Goal: Task Accomplishment & Management: Manage account settings

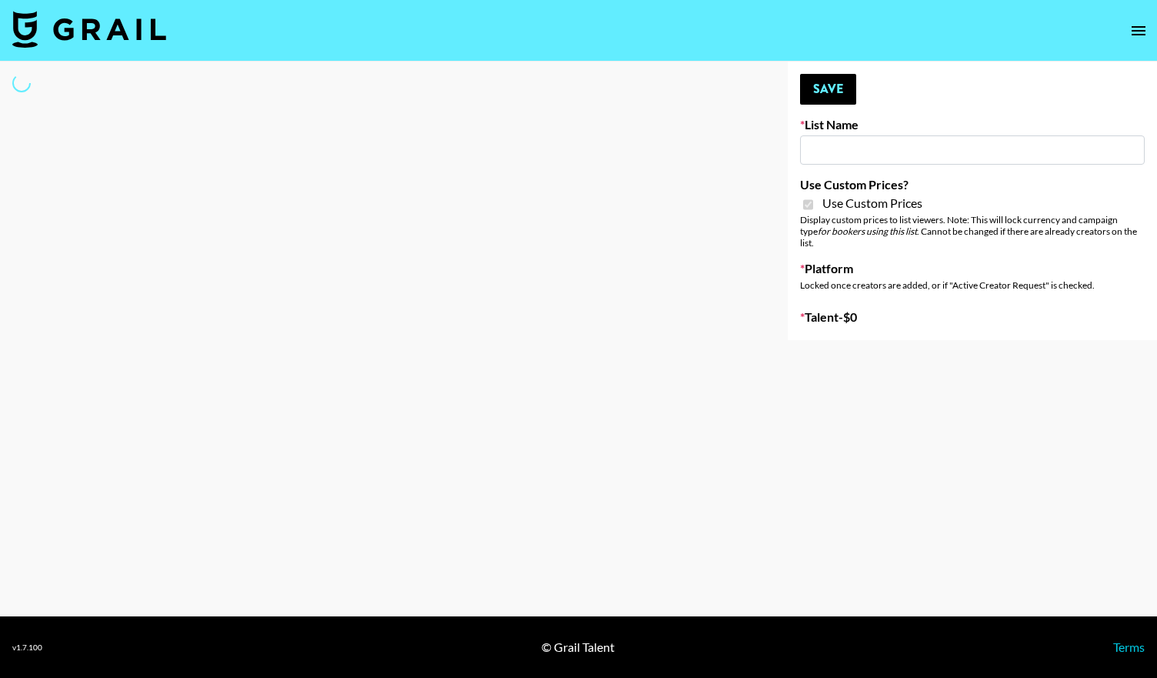
type input "[PERSON_NAME] ([DATE])"
checkbox input "true"
select select "Brand"
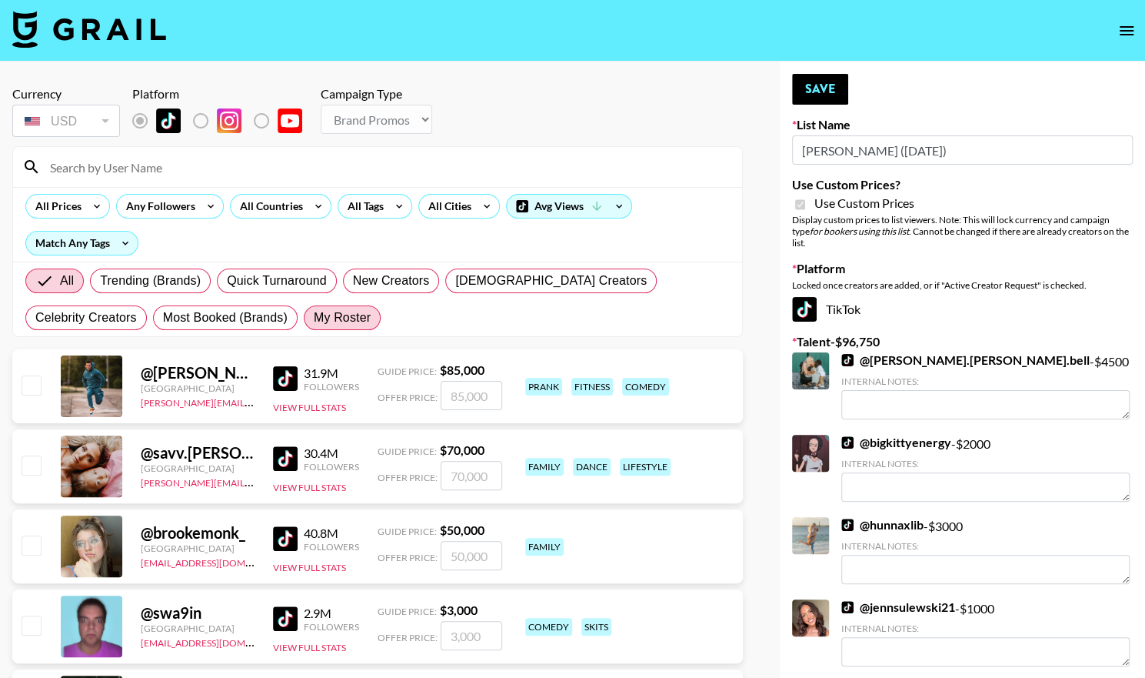
click at [314, 312] on span "My Roster" at bounding box center [342, 317] width 57 height 18
click at [314, 318] on input "My Roster" at bounding box center [314, 318] width 0 height 0
radio input "true"
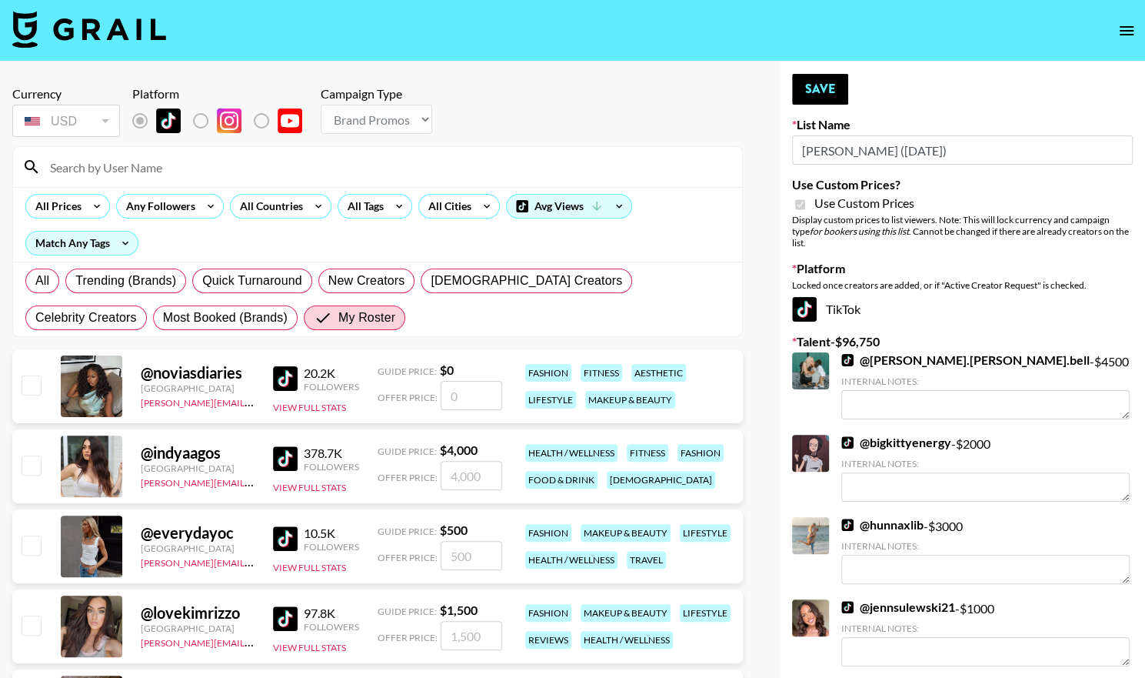
click at [31, 462] on input "checkbox" at bounding box center [31, 464] width 18 height 18
checkbox input "true"
drag, startPoint x: 479, startPoint y: 474, endPoint x: 375, endPoint y: 475, distance: 104.6
click at [375, 475] on div "@ indyaagos [GEOGRAPHIC_DATA] [PERSON_NAME][EMAIL_ADDRESS][DOMAIN_NAME] 378.7K …" at bounding box center [377, 466] width 731 height 74
drag, startPoint x: 486, startPoint y: 472, endPoint x: 489, endPoint y: 484, distance: 11.9
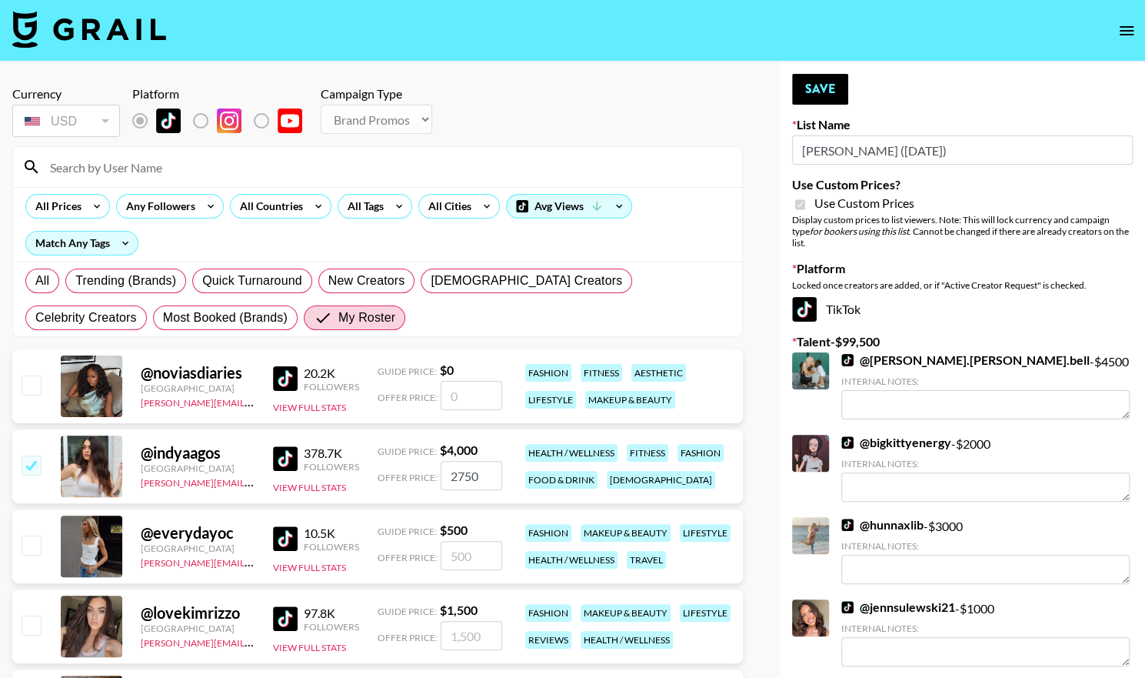
click at [489, 484] on input "2750" at bounding box center [472, 475] width 62 height 29
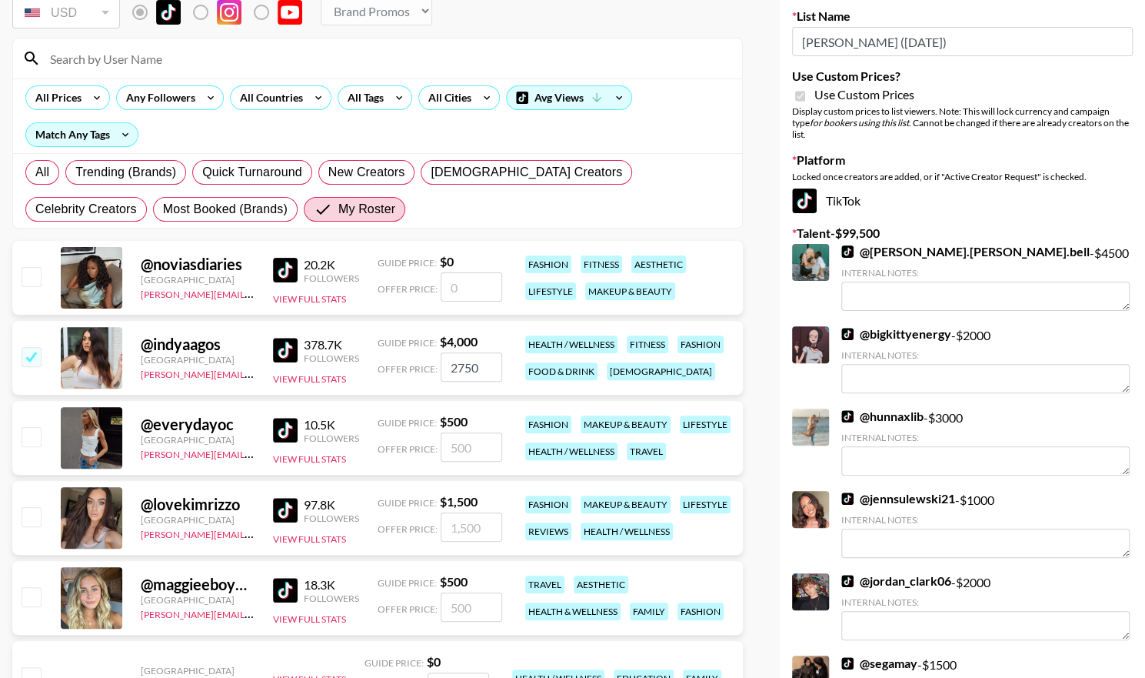
scroll to position [51, 0]
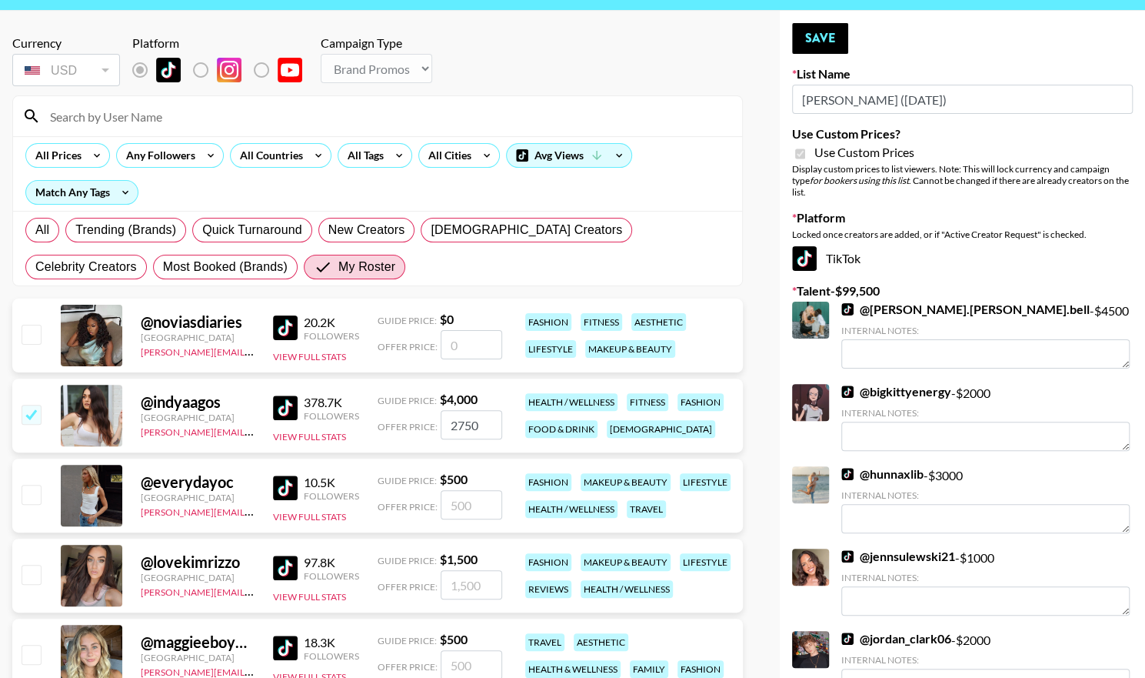
drag, startPoint x: 480, startPoint y: 426, endPoint x: 420, endPoint y: 427, distance: 60.0
click at [420, 427] on div "Offer Price: 2750" at bounding box center [440, 424] width 125 height 29
type input "3000"
click at [831, 35] on button "Save" at bounding box center [820, 38] width 56 height 31
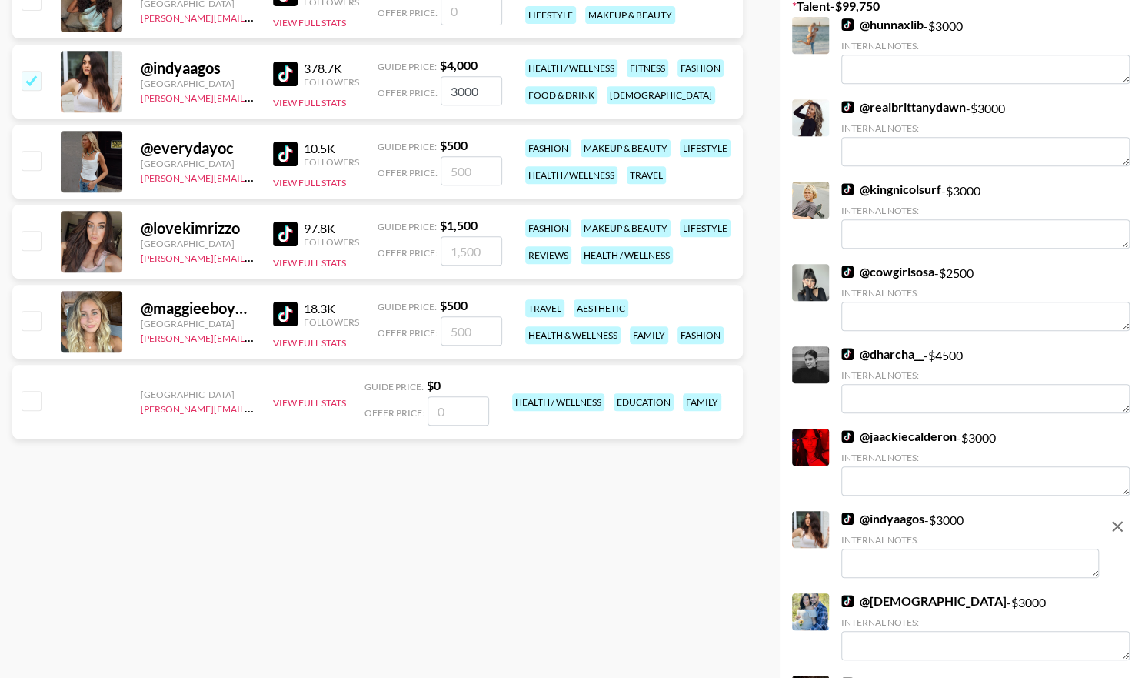
scroll to position [391, 0]
